Goal: Task Accomplishment & Management: Use online tool/utility

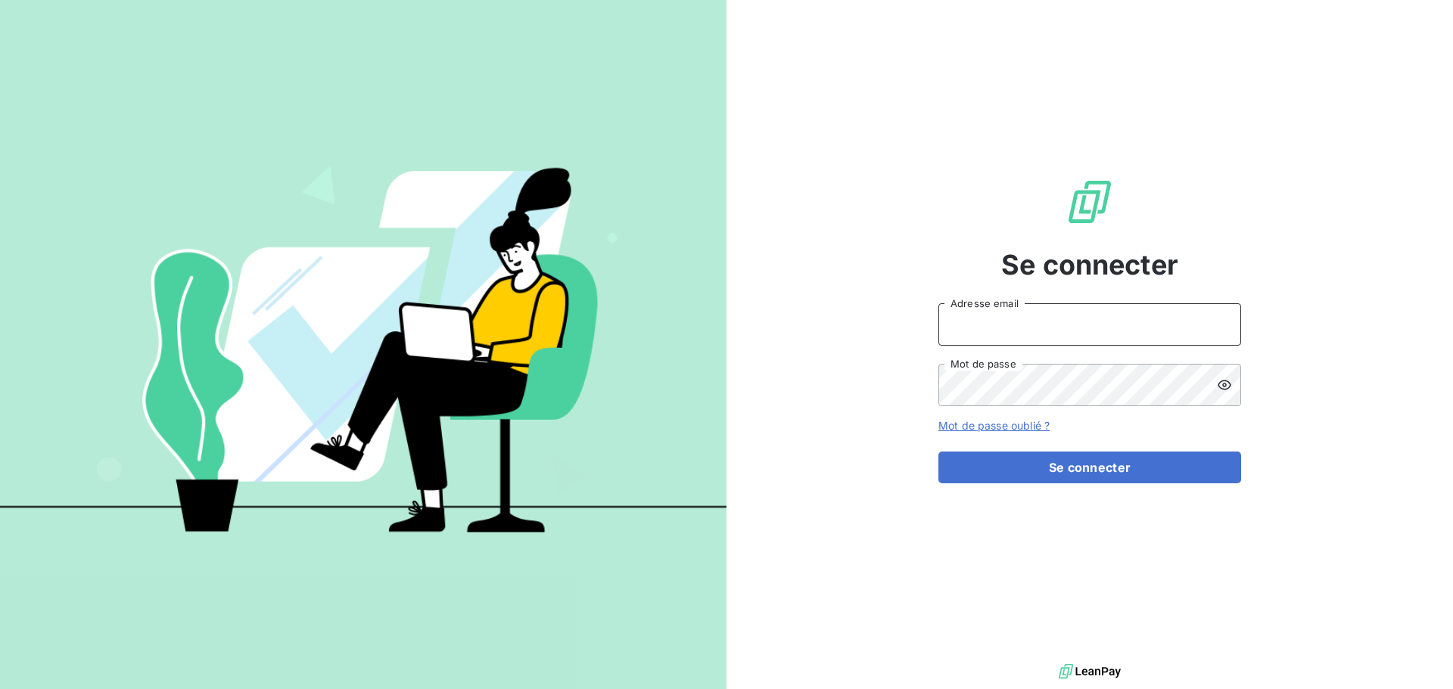
click at [1122, 319] on input "Adresse email" at bounding box center [1089, 324] width 303 height 42
click at [0, 689] on div at bounding box center [0, 689] width 0 height 0
type input "[EMAIL_ADDRESS][DOMAIN_NAME]"
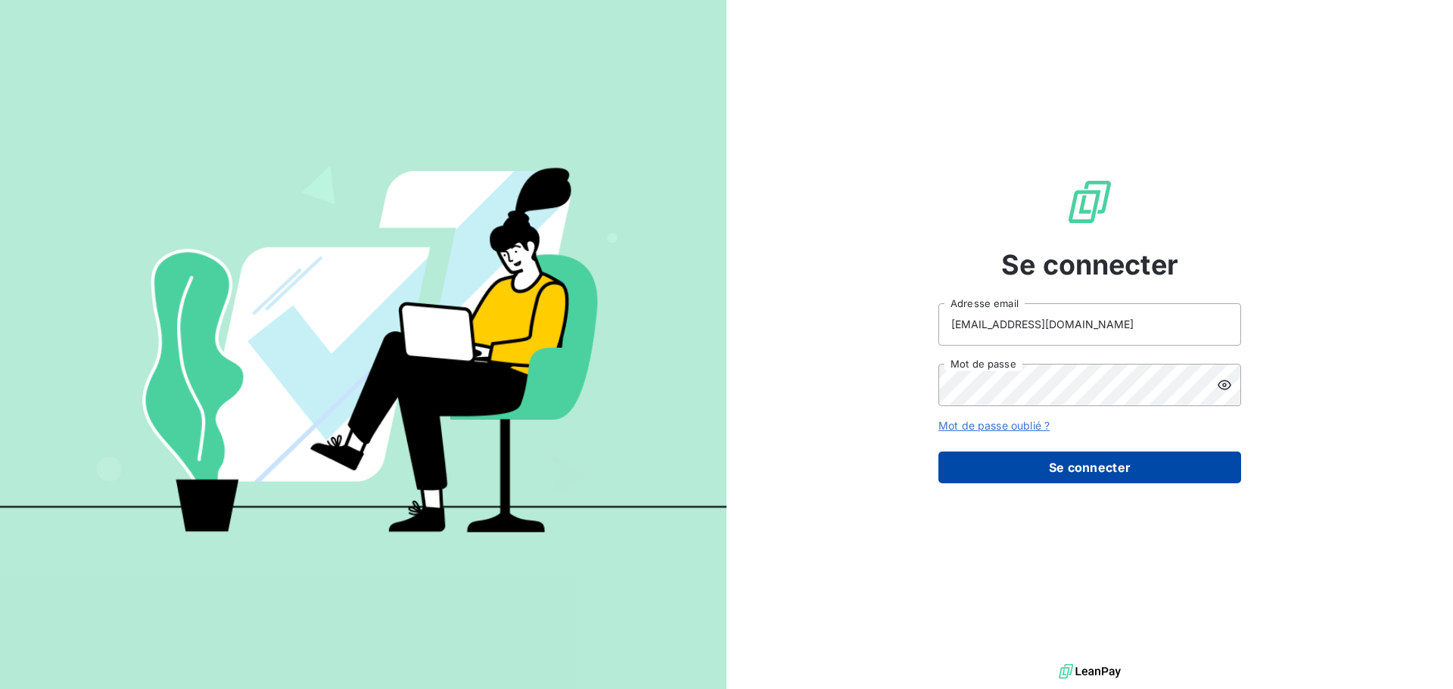
click at [1056, 471] on button "Se connecter" at bounding box center [1089, 468] width 303 height 32
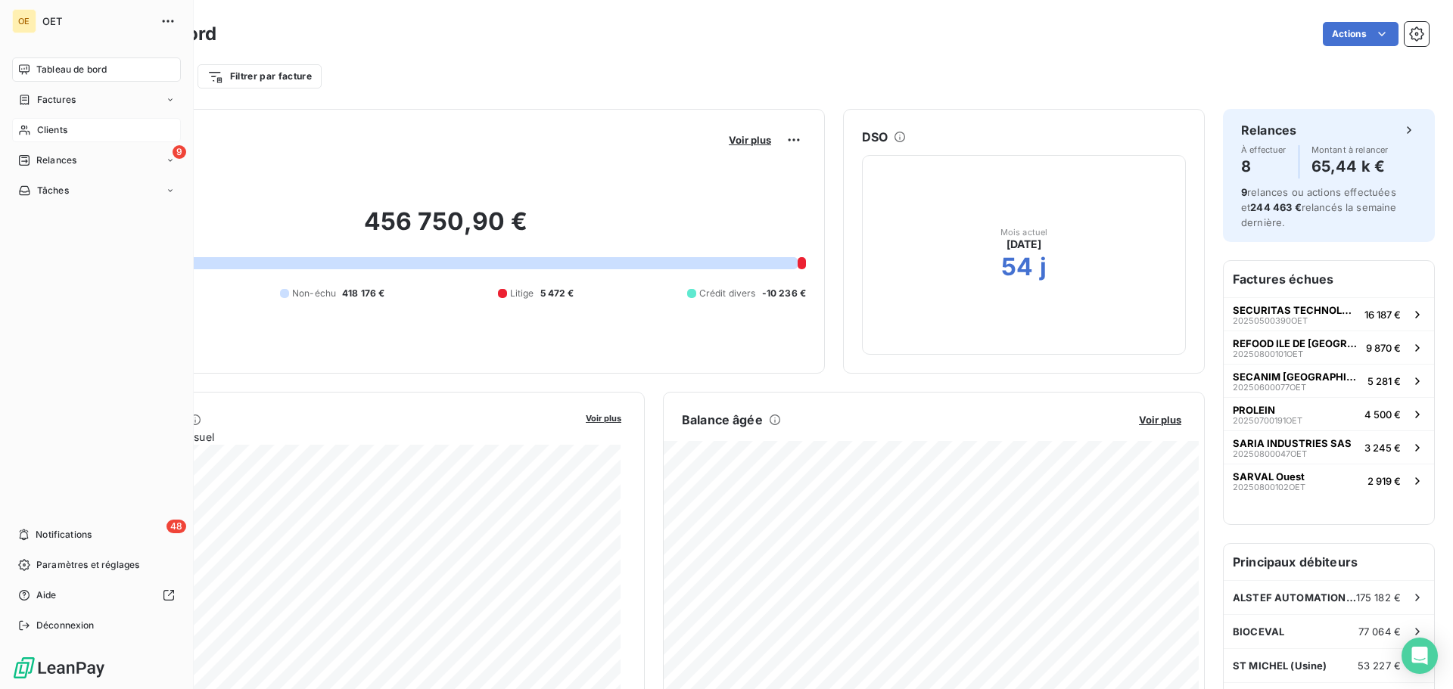
click at [54, 120] on div "Clients" at bounding box center [96, 130] width 169 height 24
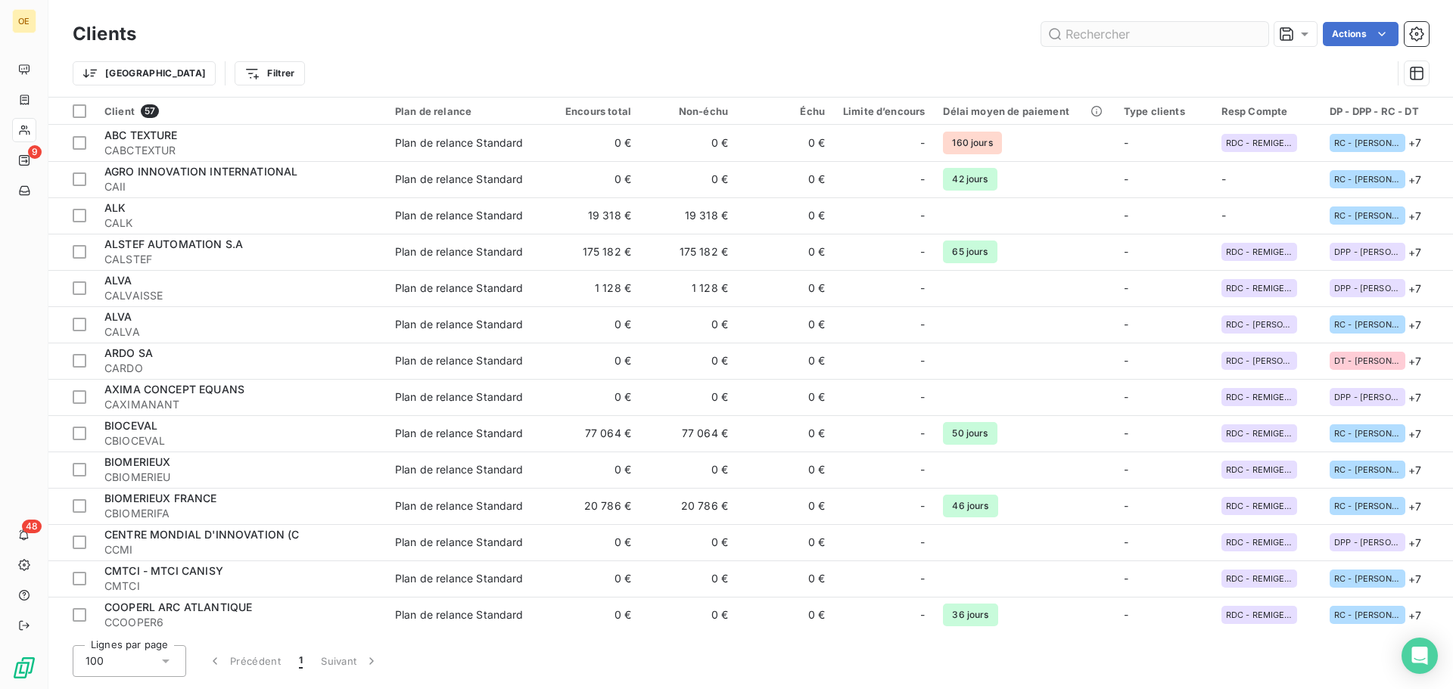
click at [1150, 35] on input "text" at bounding box center [1154, 34] width 227 height 24
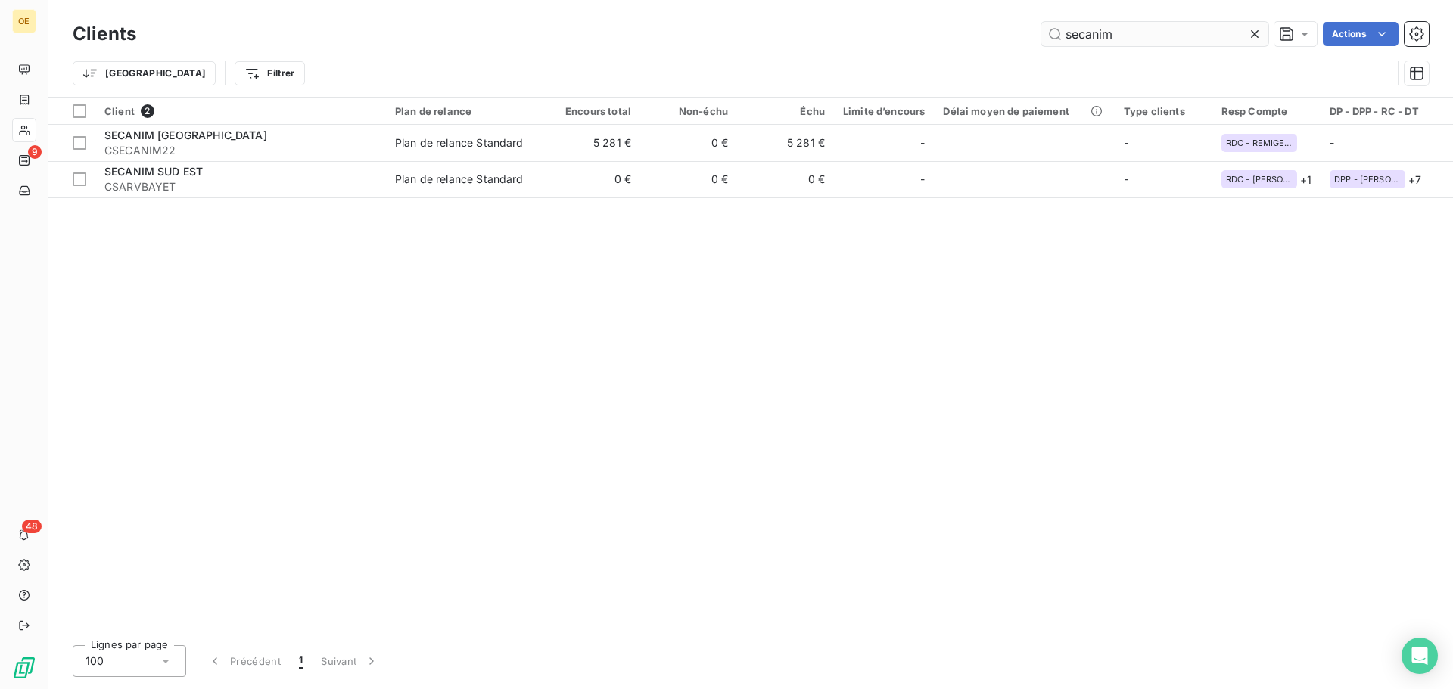
type input "secanim"
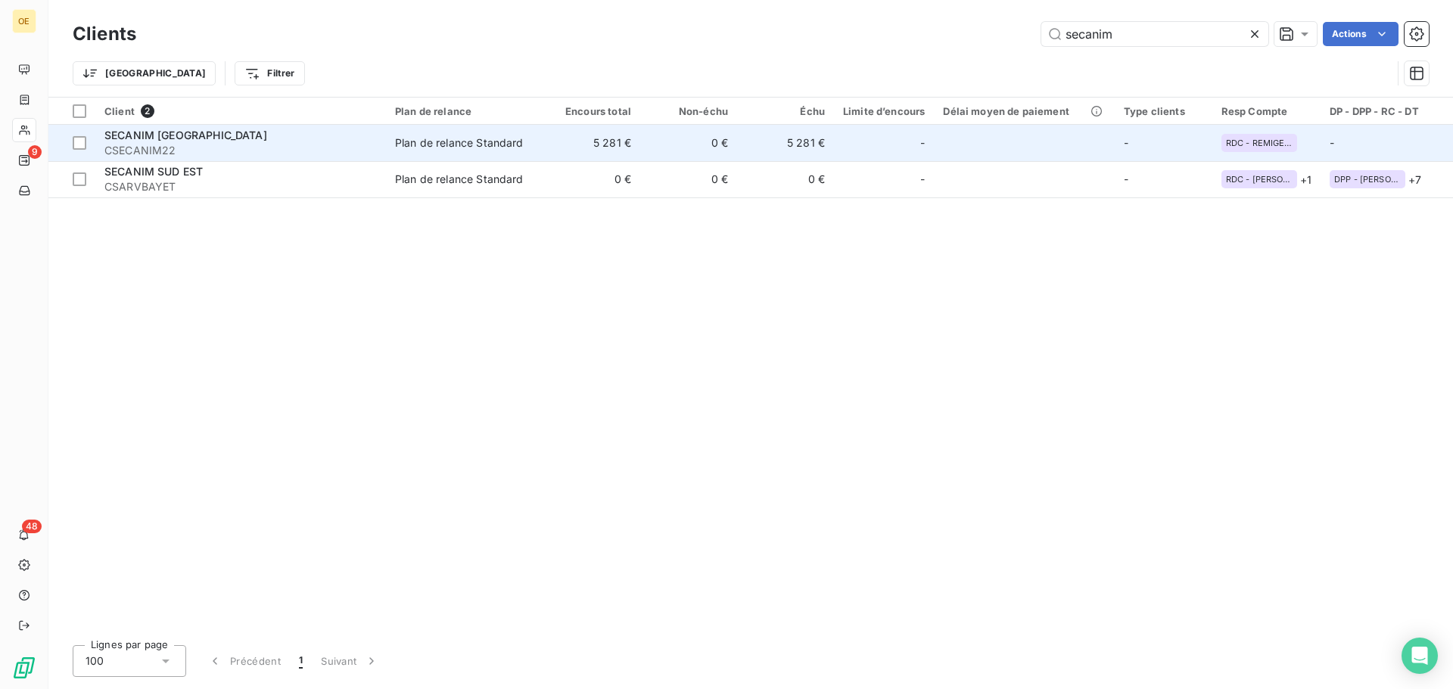
click at [174, 132] on span "SECANIM [GEOGRAPHIC_DATA]" at bounding box center [185, 135] width 163 height 13
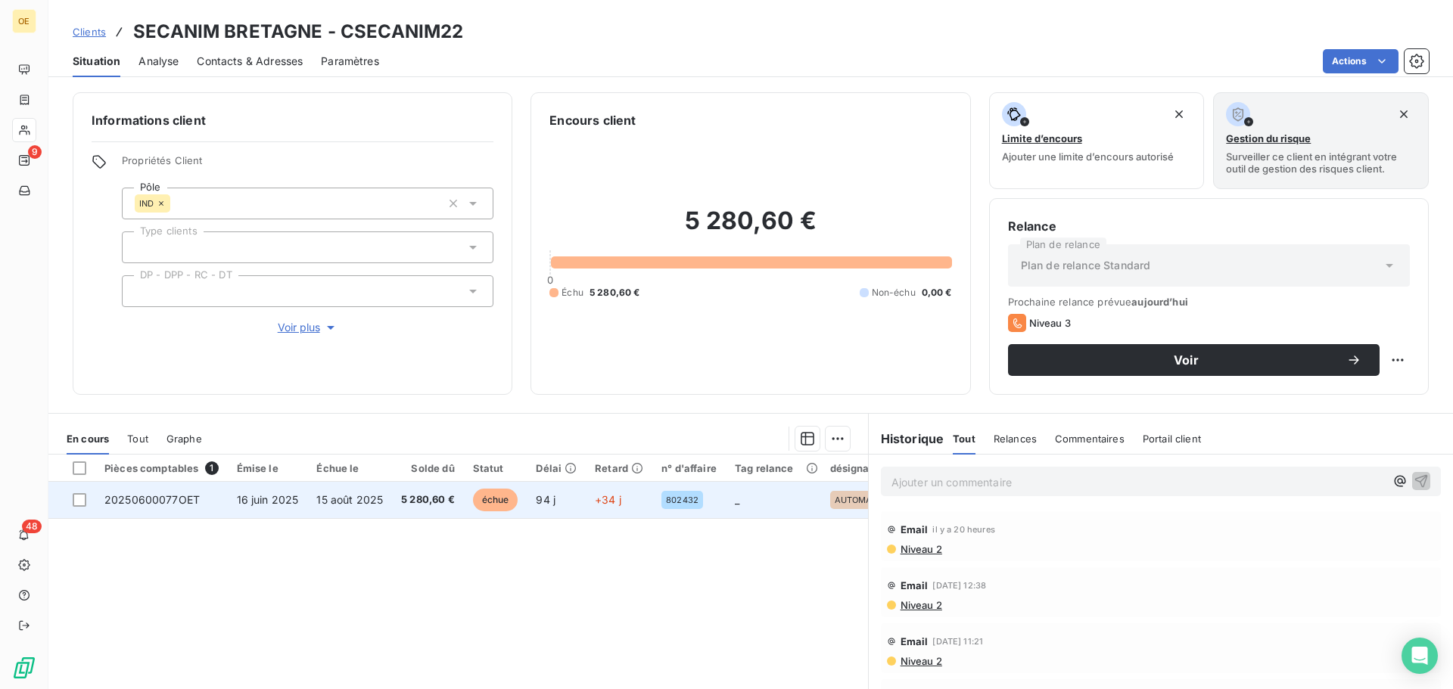
click at [244, 507] on td "16 juin 2025" at bounding box center [268, 500] width 80 height 36
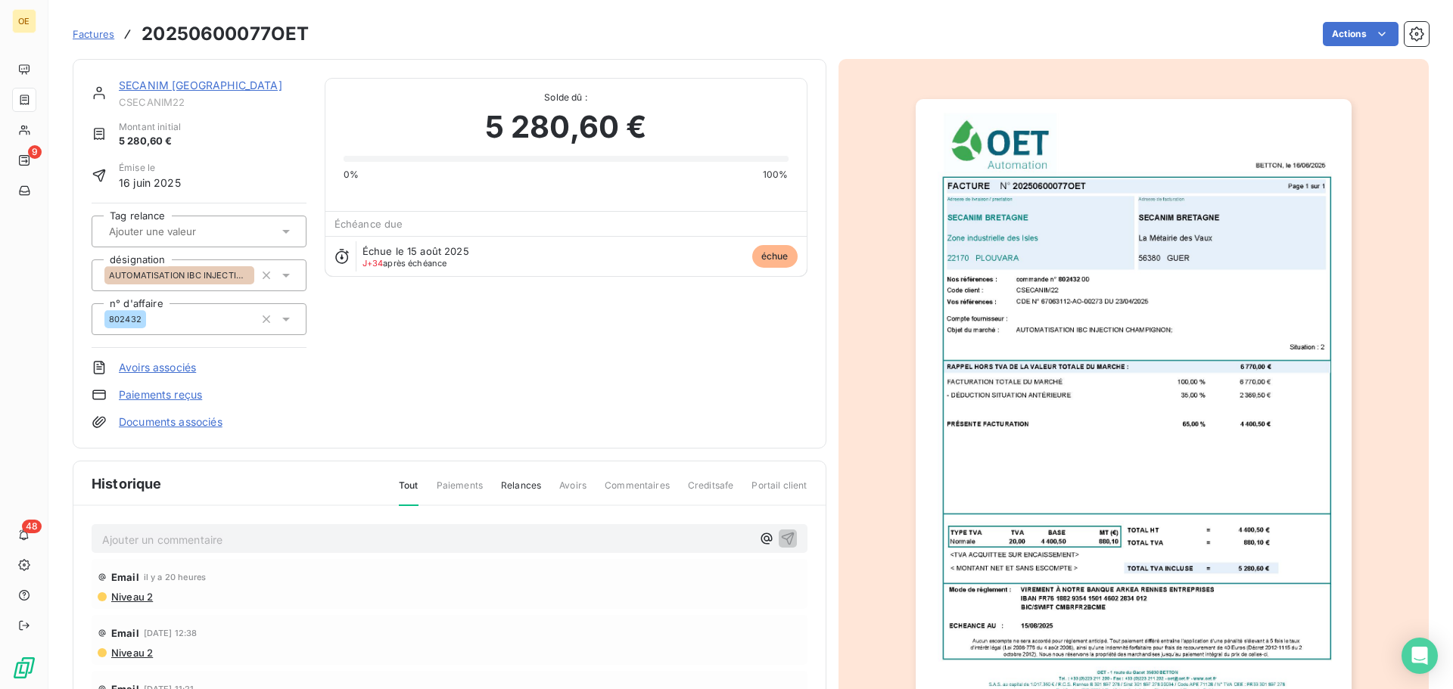
click at [89, 32] on span "Factures" at bounding box center [94, 34] width 42 height 12
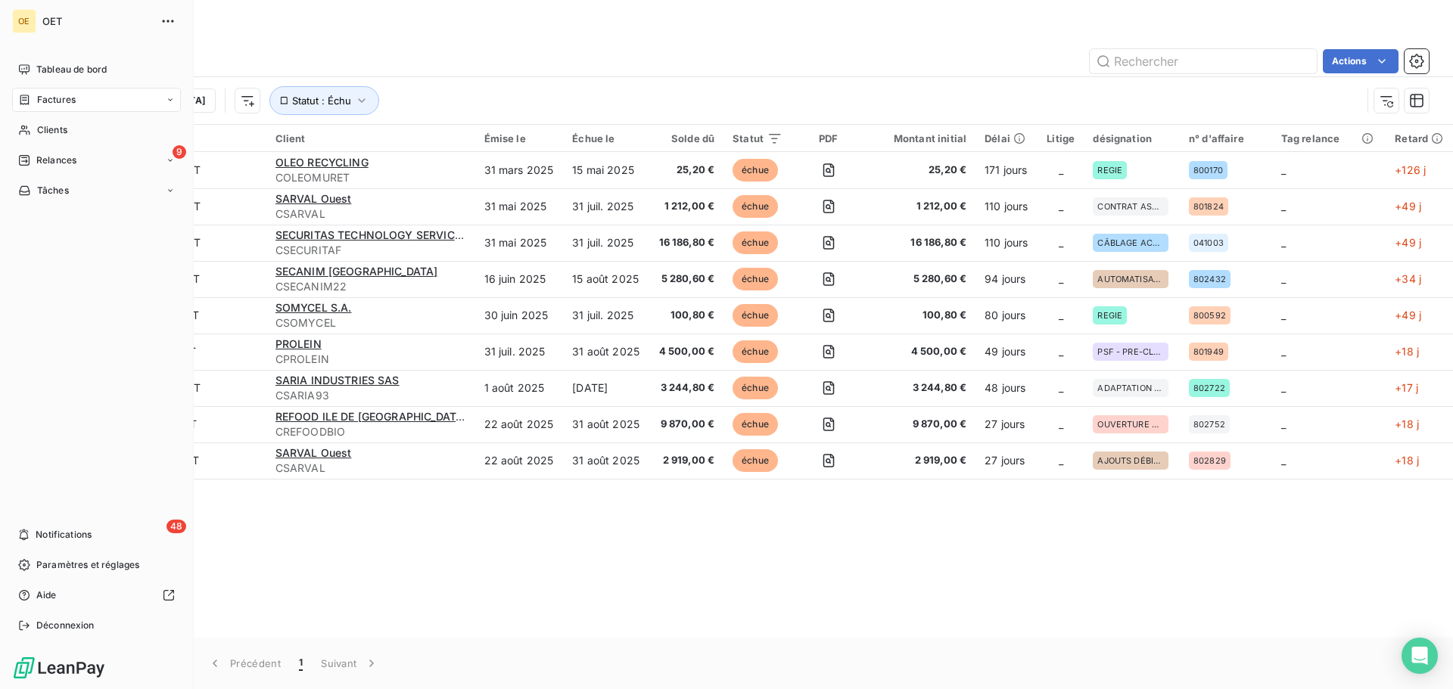
click at [70, 104] on span "Factures" at bounding box center [56, 100] width 39 height 14
click at [36, 155] on span "Relances" at bounding box center [56, 161] width 40 height 14
click at [48, 130] on span "Clients" at bounding box center [52, 130] width 30 height 14
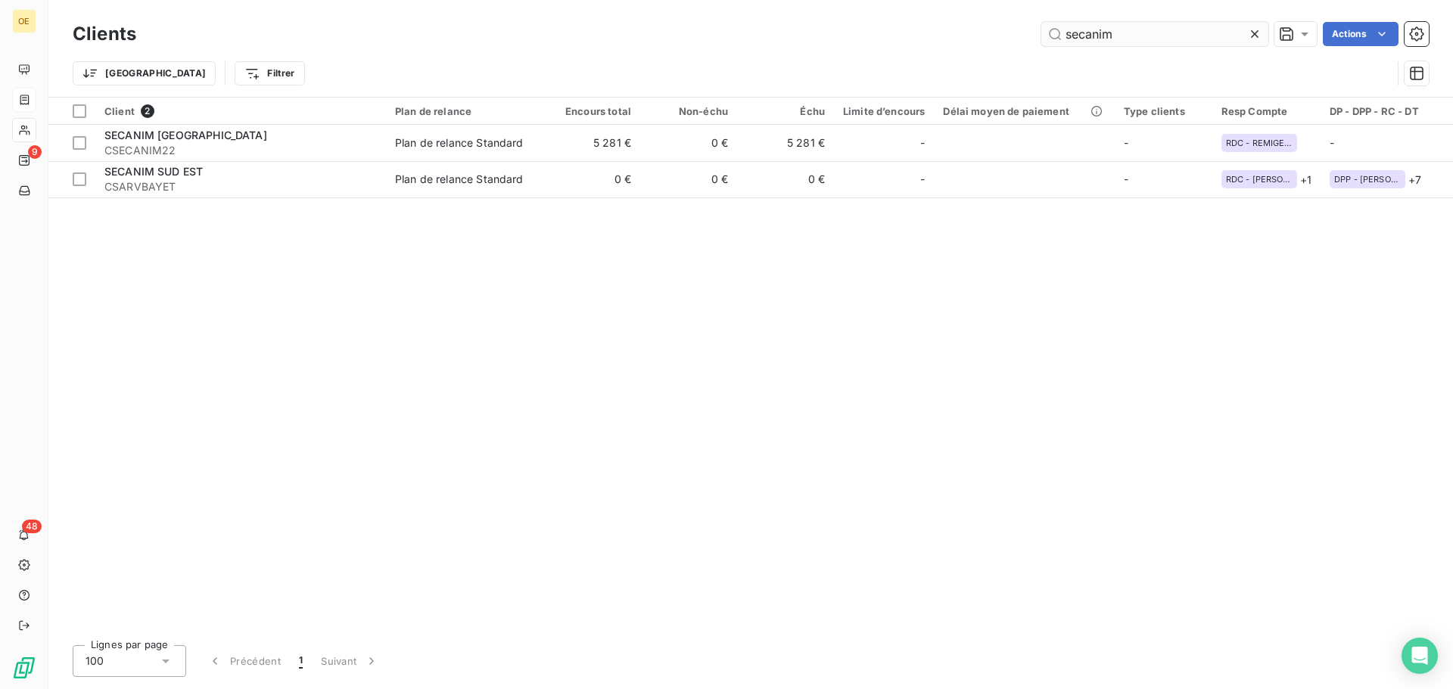
click at [1137, 33] on input "secanim" at bounding box center [1154, 34] width 227 height 24
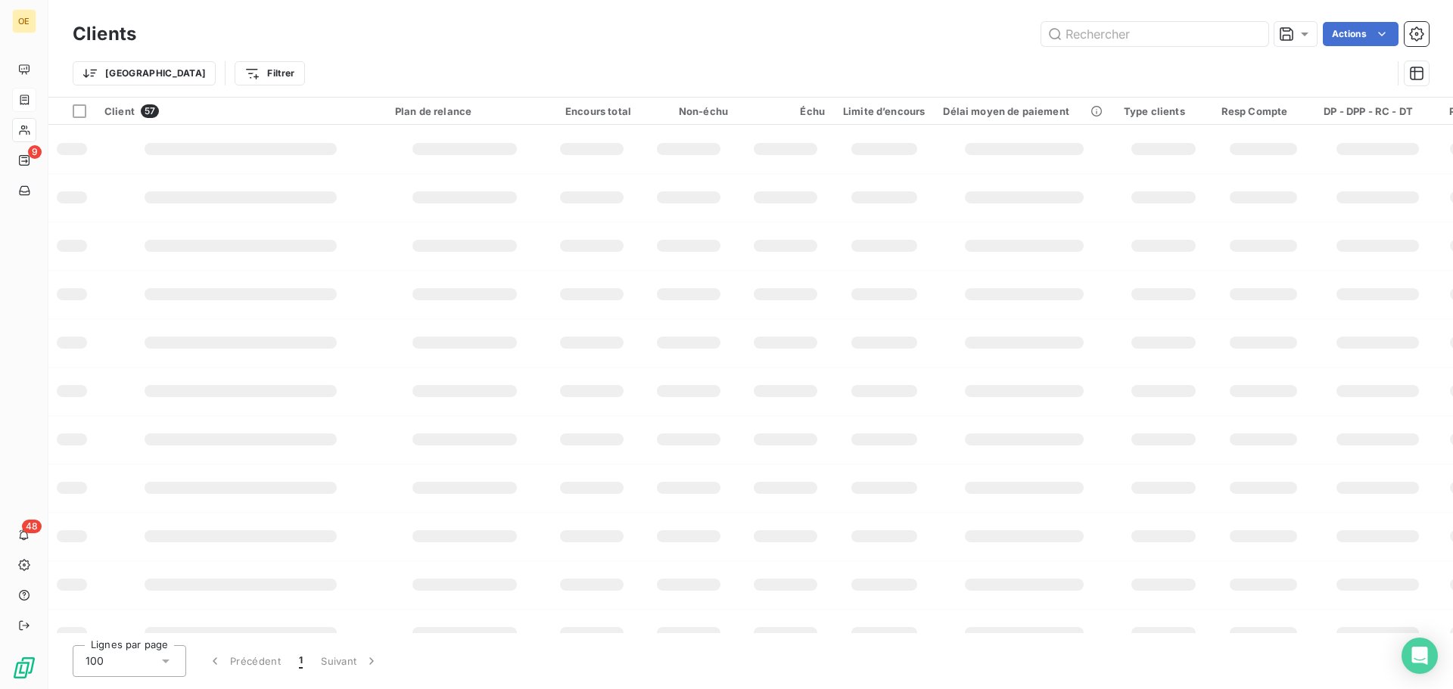
click at [509, 51] on div "Trier Filtrer" at bounding box center [751, 73] width 1356 height 47
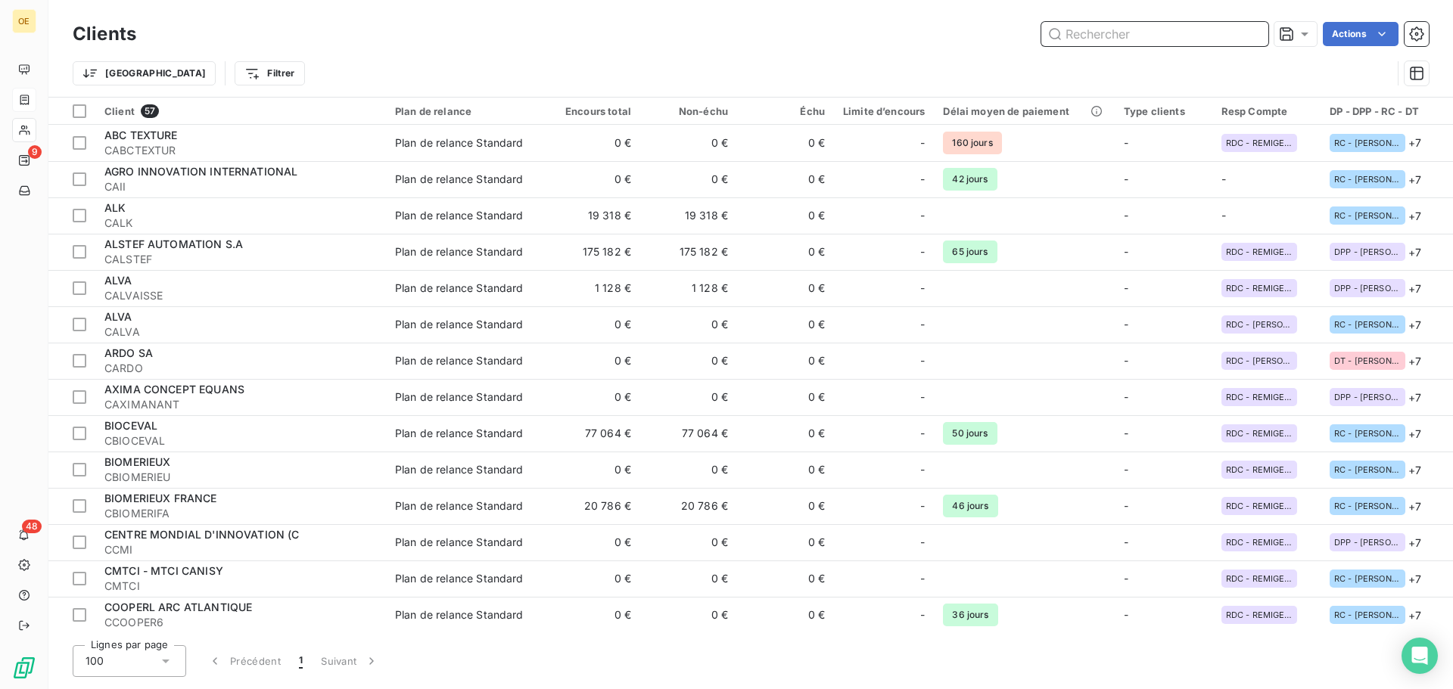
click at [1162, 35] on input "text" at bounding box center [1154, 34] width 227 height 24
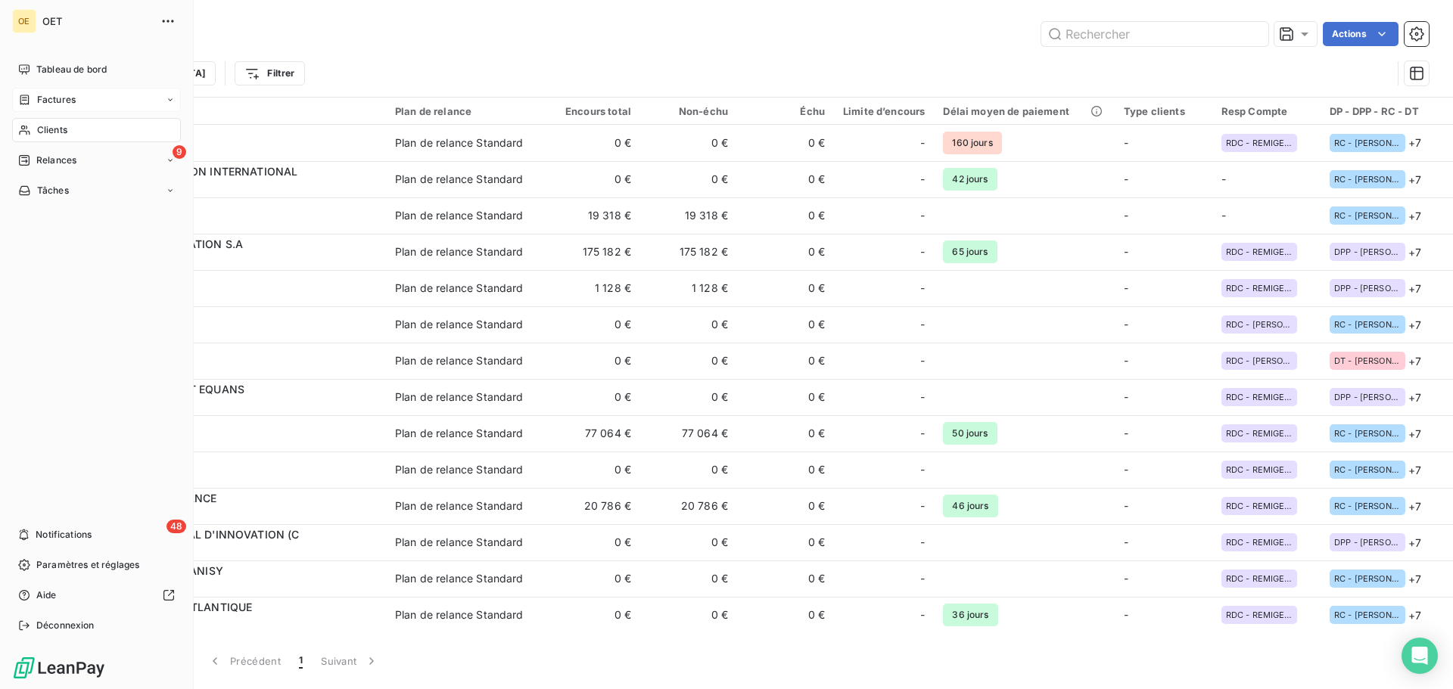
click at [58, 95] on span "Factures" at bounding box center [56, 100] width 39 height 14
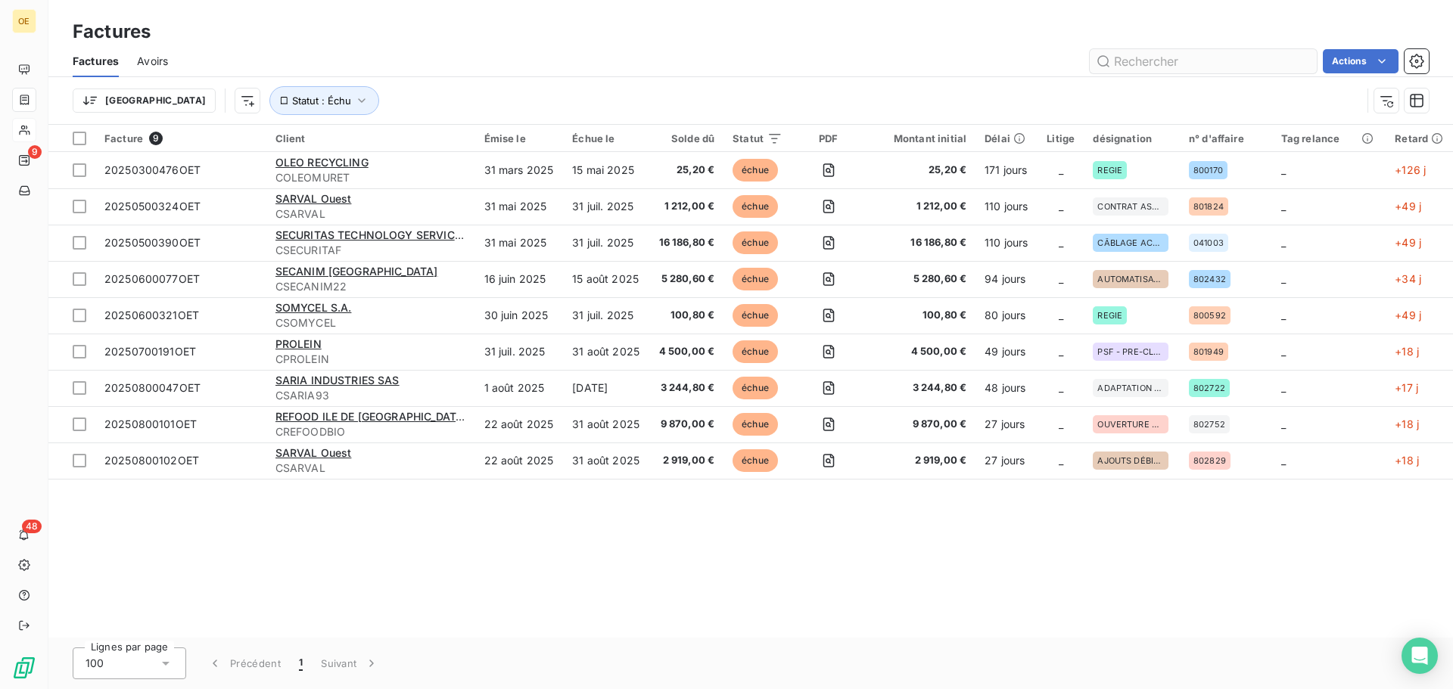
click at [1136, 59] on input "text" at bounding box center [1203, 61] width 227 height 24
type input "20250700288"
click at [1245, 57] on input "20250700288" at bounding box center [1203, 61] width 227 height 24
click at [1350, 58] on html "OE 9 48 Factures Factures Avoirs 20250700288 Actions Mettre les factures en lit…" at bounding box center [726, 344] width 1453 height 689
click at [1259, 11] on html "OE 9 48 Factures Factures Avoirs 20250700288 Actions [GEOGRAPHIC_DATA] Statut :…" at bounding box center [726, 344] width 1453 height 689
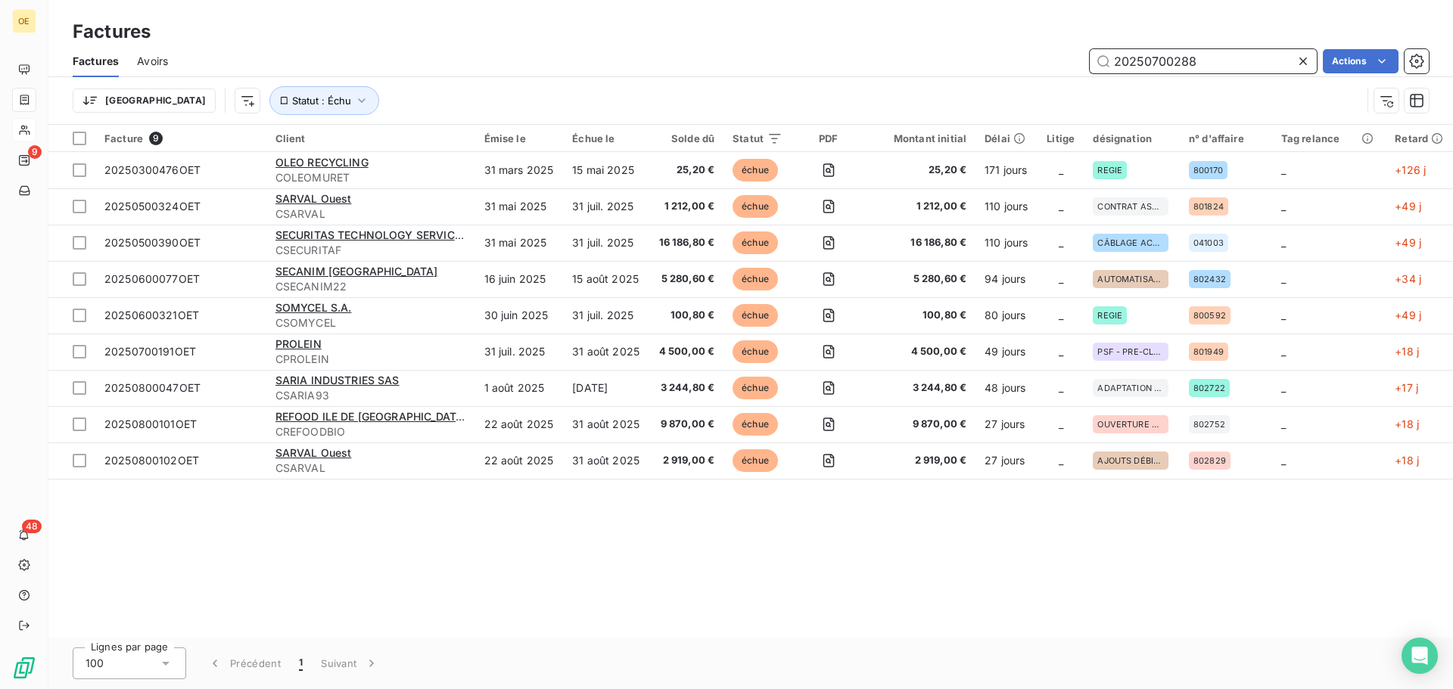
click at [1244, 61] on input "20250700288" at bounding box center [1203, 61] width 227 height 24
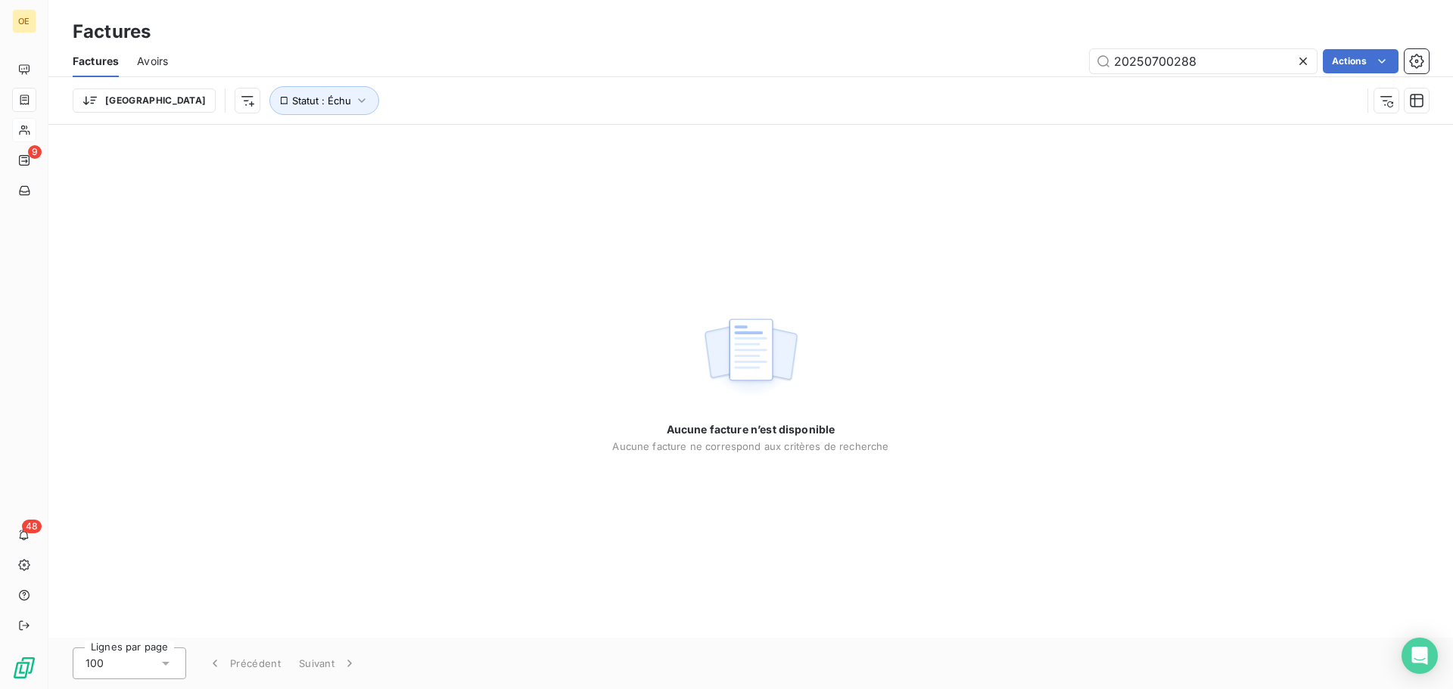
click at [328, 373] on div "Aucune facture n’est disponible Aucune facture ne correspond aux critères de re…" at bounding box center [750, 381] width 1405 height 513
